Goal: Transaction & Acquisition: Book appointment/travel/reservation

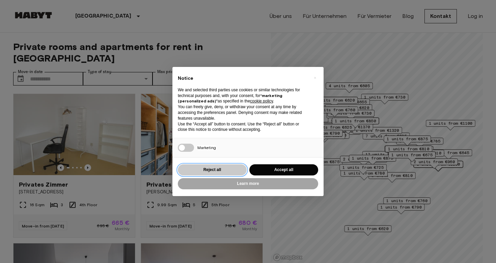
click at [204, 165] on button "Reject all" at bounding box center [212, 169] width 69 height 11
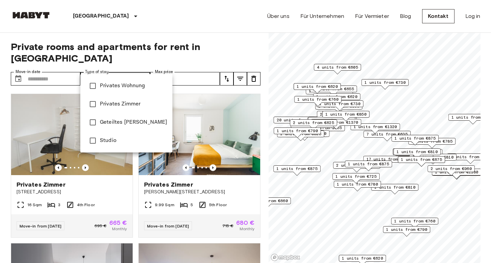
click at [106, 142] on span "Studio" at bounding box center [133, 140] width 67 height 8
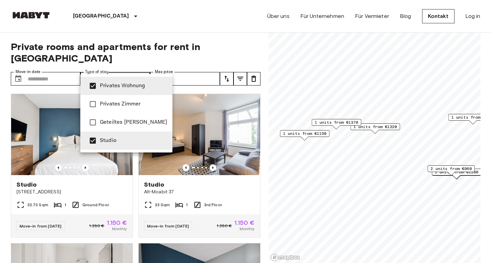
drag, startPoint x: 409, startPoint y: 173, endPoint x: 361, endPoint y: 155, distance: 50.8
click at [364, 157] on div at bounding box center [248, 131] width 496 height 263
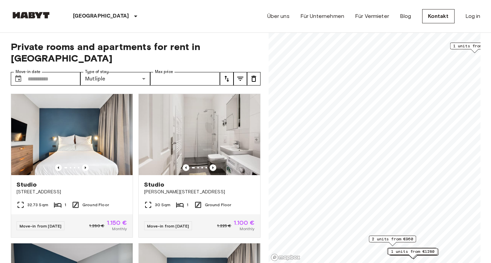
click at [463, 46] on span "1 units from €1100" at bounding box center [475, 46] width 44 height 6
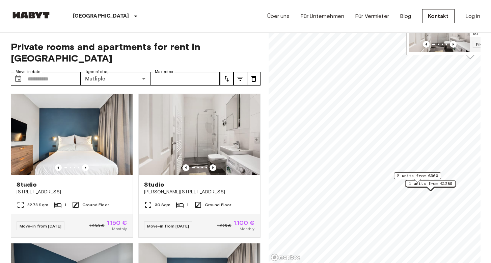
click at [473, 41] on span "From [DATE]" at bounding box center [488, 44] width 31 height 7
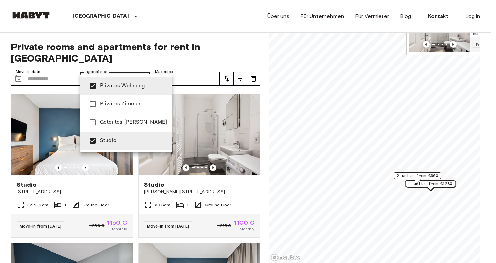
click at [170, 32] on div at bounding box center [248, 131] width 496 height 263
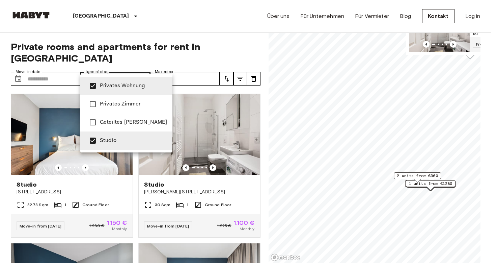
click at [179, 36] on div at bounding box center [248, 131] width 496 height 263
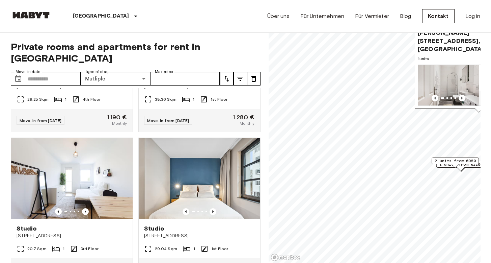
scroll to position [856, 0]
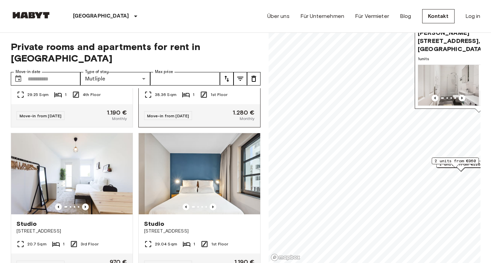
click at [157, 95] on span "38.36 Sqm" at bounding box center [166, 94] width 22 height 6
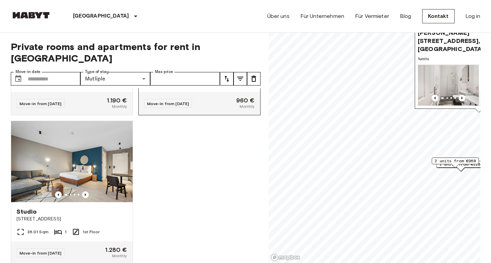
scroll to position [1204, 0]
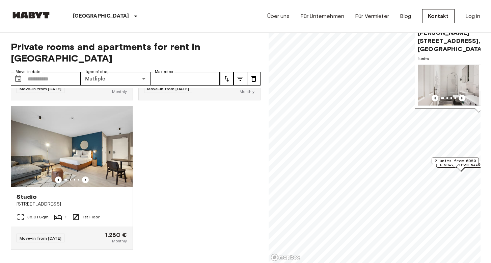
click at [202, 145] on div "[GEOGRAPHIC_DATA][STREET_ADDRESS] 32.73 Sqm 1 Ground Floor Move-in from [DATE] …" at bounding box center [132, 175] width 255 height 175
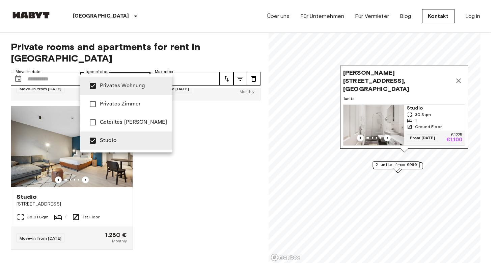
type input "******"
click at [215, 157] on div at bounding box center [248, 131] width 496 height 263
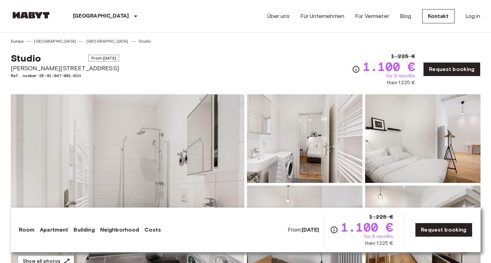
click at [100, 140] on img at bounding box center [127, 184] width 233 height 180
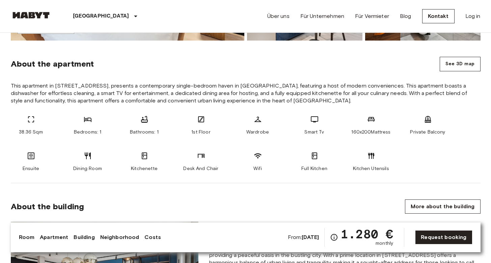
scroll to position [321, 0]
